Goal: Obtain resource: Obtain resource

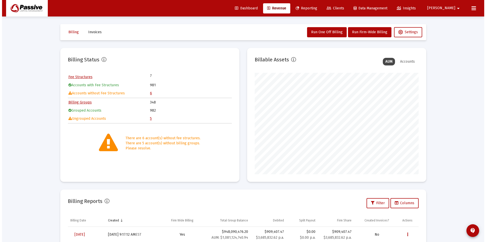
scroll to position [102, 164]
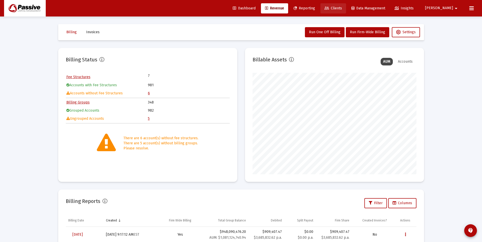
click at [329, 8] on icon at bounding box center [326, 9] width 5 height 4
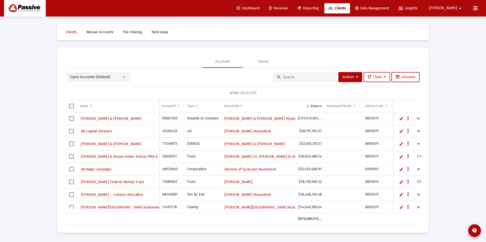
click at [321, 12] on link "Reporting" at bounding box center [308, 8] width 30 height 10
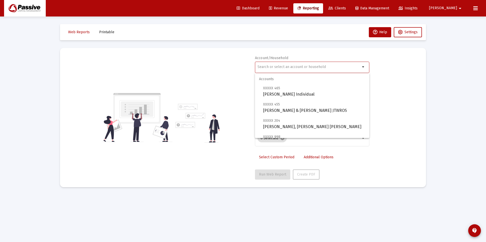
click at [307, 65] on input "text" at bounding box center [308, 67] width 103 height 4
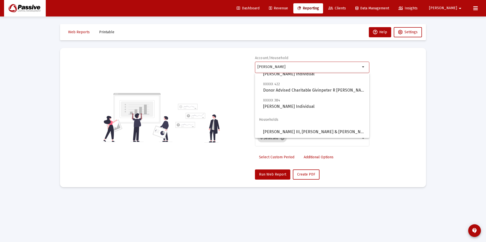
scroll to position [114, 0]
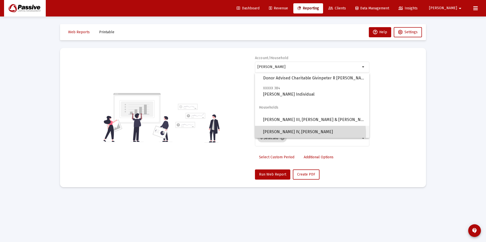
click at [295, 134] on span "[PERSON_NAME] IV, [PERSON_NAME]" at bounding box center [314, 132] width 102 height 12
type input "[PERSON_NAME] IV, [PERSON_NAME]"
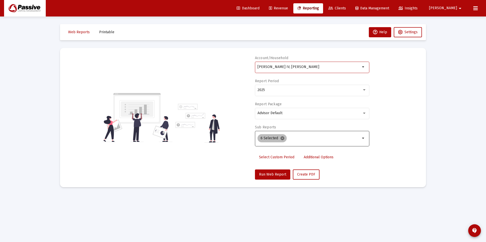
click at [280, 139] on mat-icon "cancel" at bounding box center [282, 138] width 5 height 5
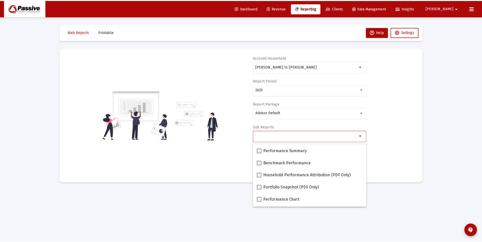
scroll to position [51, 0]
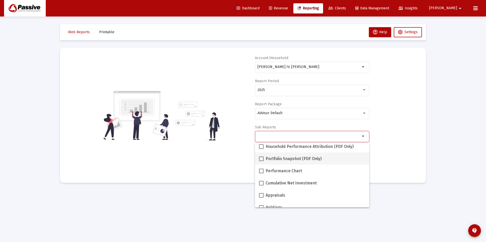
click at [284, 158] on span "Portfolio Snapshot (PDF Only)" at bounding box center [293, 159] width 56 height 6
click at [261, 161] on input "Portfolio Snapshot (PDF Only)" at bounding box center [261, 161] width 0 height 0
checkbox input "true"
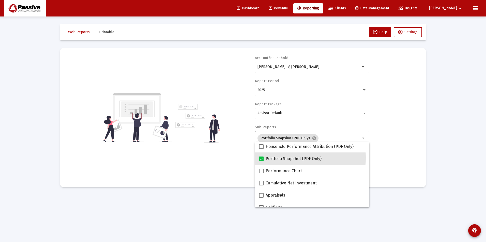
click at [217, 166] on div "Account/Household [PERSON_NAME] IV, [PERSON_NAME] Report Period 2025 Report Pac…" at bounding box center [243, 118] width 351 height 124
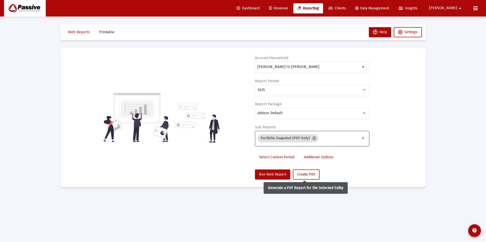
click at [297, 172] on span "Create PDF" at bounding box center [306, 174] width 18 height 4
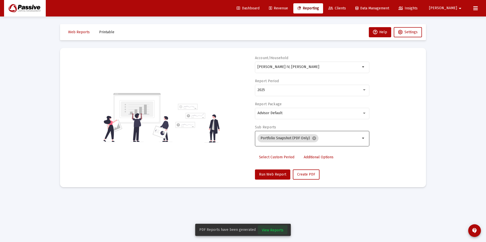
click at [268, 227] on button "View Reports" at bounding box center [273, 230] width 30 height 9
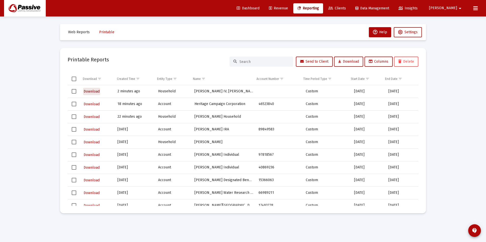
click at [90, 92] on span "Download" at bounding box center [92, 91] width 16 height 4
click at [259, 10] on span "Dashboard" at bounding box center [247, 8] width 23 height 4
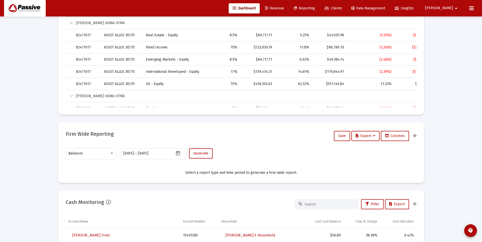
scroll to position [7, 0]
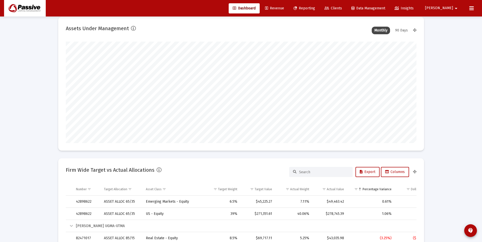
click at [284, 9] on span "Revenue" at bounding box center [274, 8] width 19 height 4
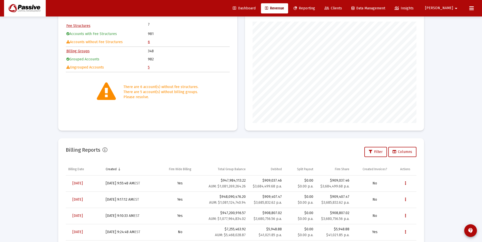
scroll to position [96, 0]
